Goal: Task Accomplishment & Management: Manage account settings

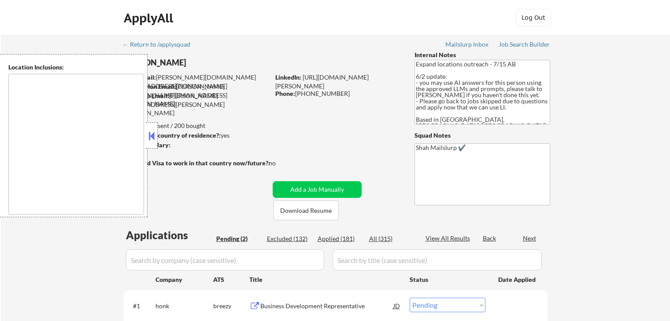
select select ""pending""
type textarea "[GEOGRAPHIC_DATA], ON [GEOGRAPHIC_DATA], ON [GEOGRAPHIC_DATA], ON [GEOGRAPHIC_D…"
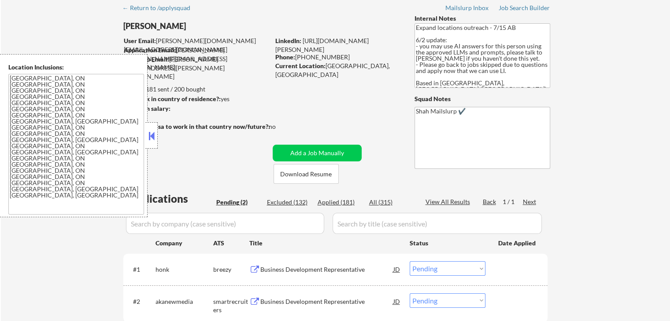
scroll to position [88, 0]
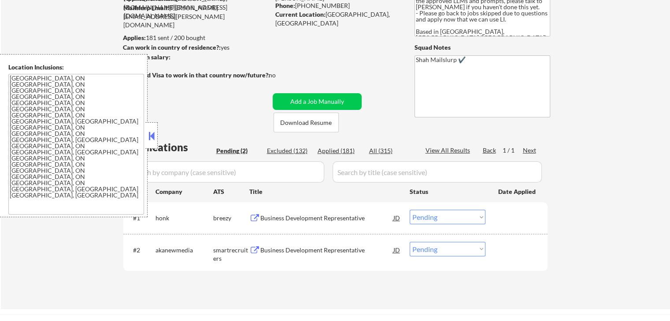
click at [160, 134] on body "← Return to /applysquad Mailslurp Inbox Job Search Builder [PERSON_NAME] User E…" at bounding box center [335, 72] width 670 height 321
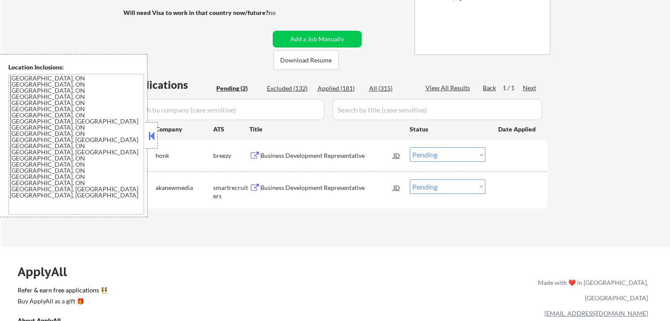
scroll to position [176, 0]
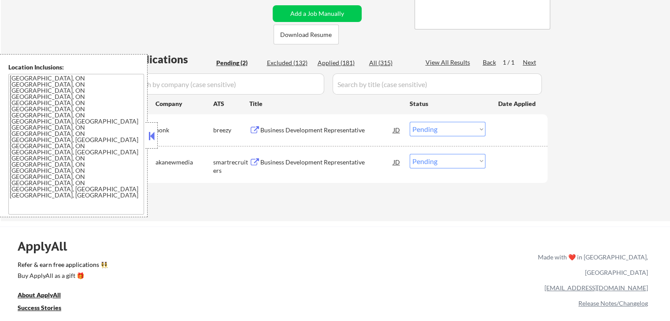
drag, startPoint x: 156, startPoint y: 136, endPoint x: 152, endPoint y: 131, distance: 6.5
click at [156, 135] on div at bounding box center [151, 135] width 12 height 26
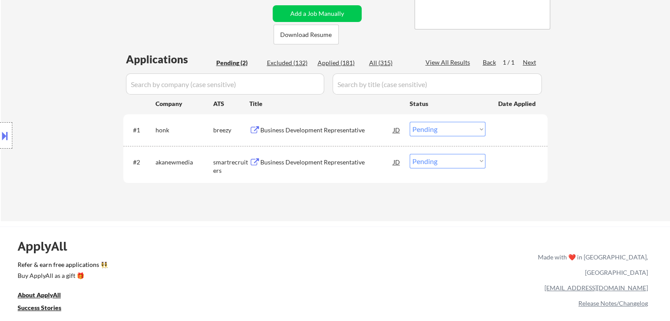
click at [311, 129] on div "Business Development Representative" at bounding box center [326, 130] width 133 height 9
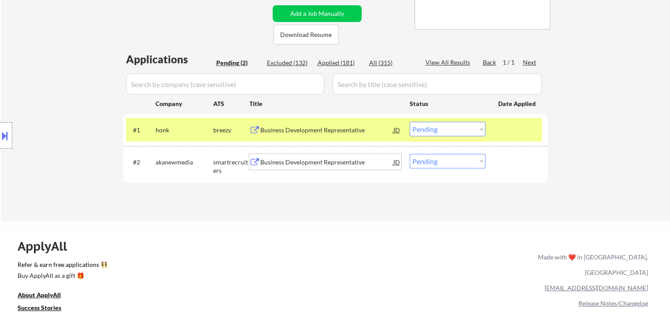
drag, startPoint x: 317, startPoint y: 159, endPoint x: 324, endPoint y: 92, distance: 67.7
click at [317, 157] on div "Business Development Representative" at bounding box center [326, 162] width 133 height 16
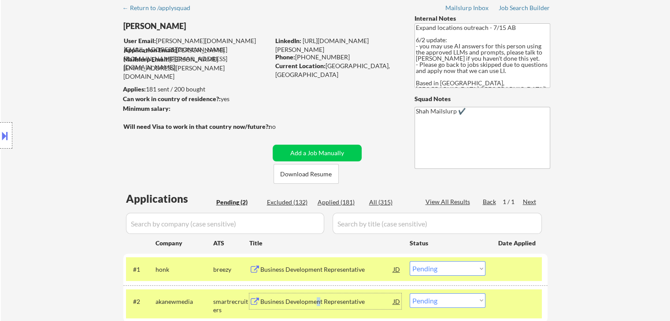
scroll to position [0, 0]
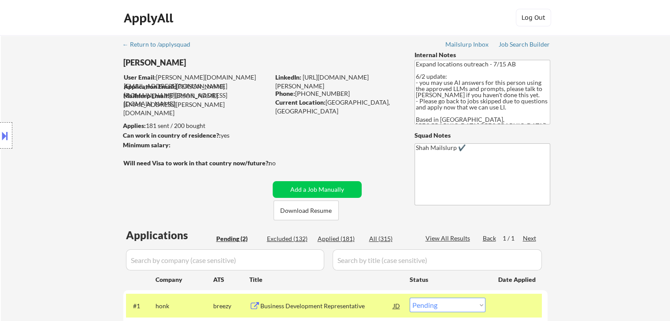
click at [199, 142] on div "← Return to /applysquad Mailslurp Inbox Job Search Builder [PERSON_NAME] User E…" at bounding box center [335, 212] width 439 height 355
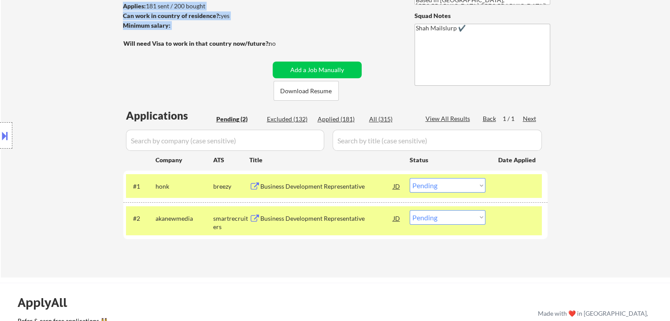
scroll to position [132, 0]
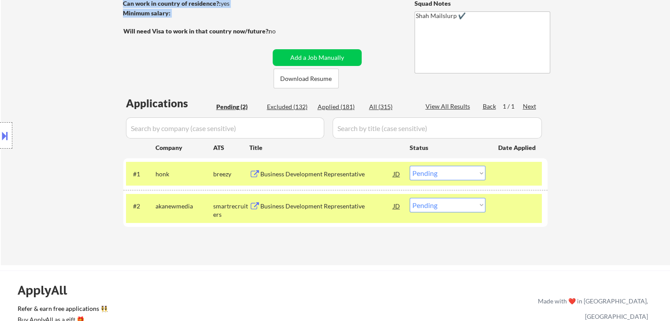
click at [419, 173] on select "Choose an option... Pending Applied Excluded (Questions) Excluded (Expired) Exc…" at bounding box center [448, 173] width 76 height 15
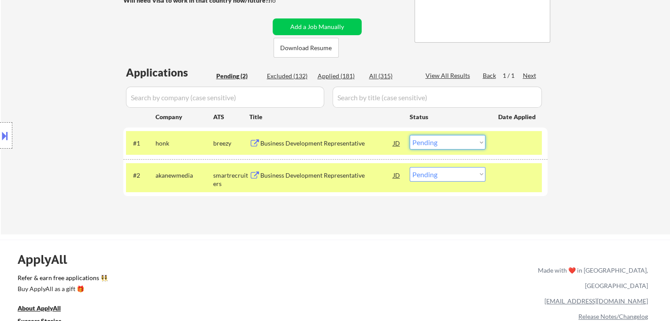
scroll to position [176, 0]
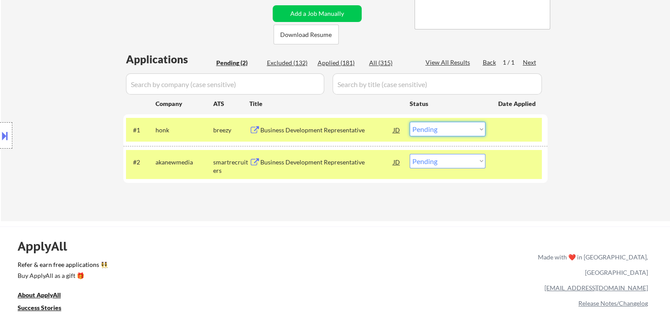
click at [444, 131] on select "Choose an option... Pending Applied Excluded (Questions) Excluded (Expired) Exc…" at bounding box center [448, 129] width 76 height 15
click at [410, 122] on select "Choose an option... Pending Applied Excluded (Questions) Excluded (Expired) Exc…" at bounding box center [448, 129] width 76 height 15
click at [354, 56] on div "Applications Pending (2) Excluded (132) Applied (181) All (315) View All Result…" at bounding box center [335, 128] width 424 height 153
click at [338, 57] on div "Applications Pending (2) Excluded (132) Applied (181) All (315) View All Result…" at bounding box center [335, 128] width 424 height 153
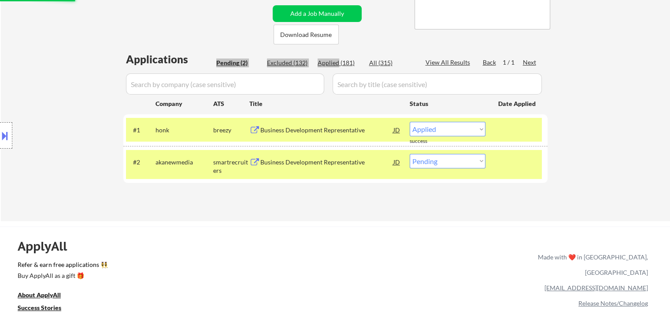
select select ""pending""
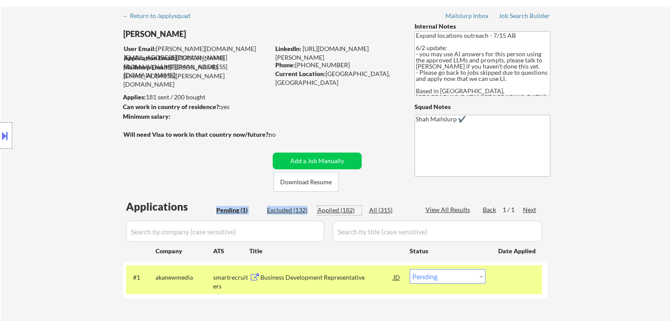
scroll to position [44, 0]
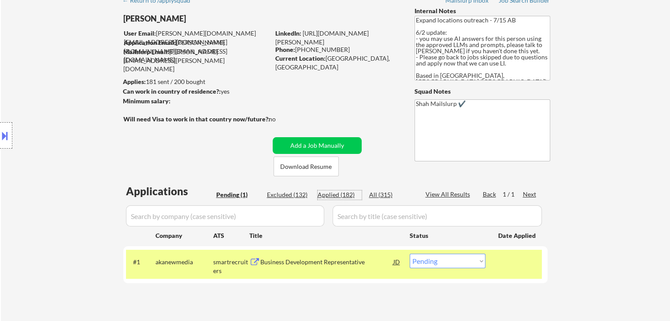
click at [201, 152] on div "← Return to /applysquad Mailslurp Inbox Job Search Builder [PERSON_NAME] User E…" at bounding box center [335, 153] width 439 height 324
click at [88, 122] on div "Location Inclusions: [GEOGRAPHIC_DATA], ON [GEOGRAPHIC_DATA], ON [GEOGRAPHIC_DA…" at bounding box center [79, 135] width 158 height 163
click at [200, 152] on div "← Return to /applysquad Mailslurp Inbox Job Search Builder [PERSON_NAME] User E…" at bounding box center [335, 153] width 439 height 324
